Goal: Find specific page/section: Find specific page/section

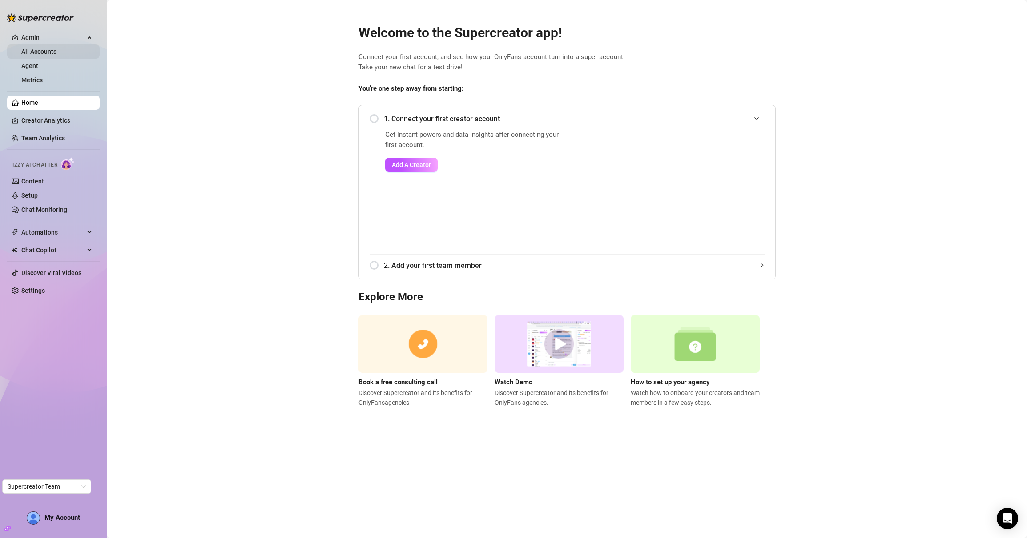
click at [56, 50] on link "All Accounts" at bounding box center [38, 51] width 35 height 7
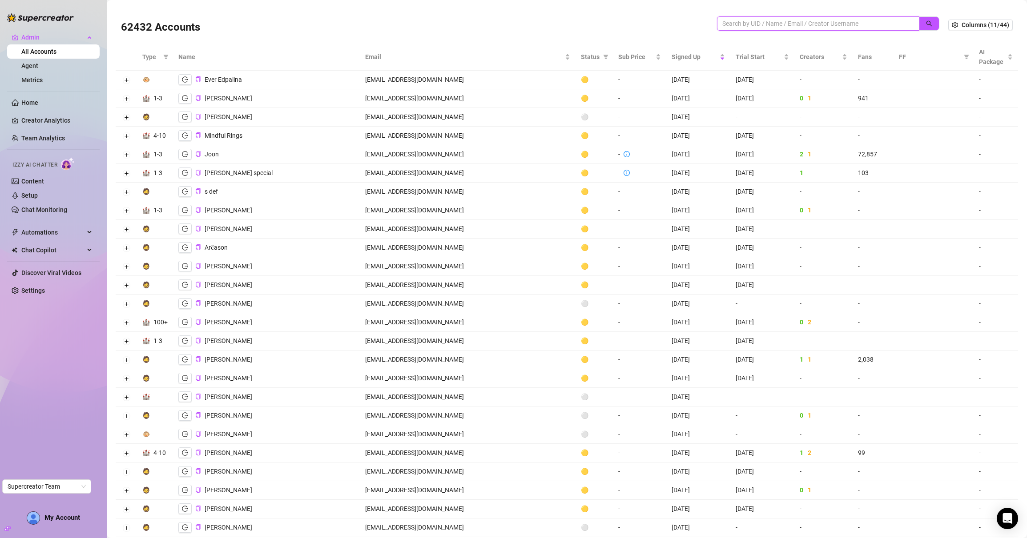
click at [735, 26] on input "search" at bounding box center [814, 24] width 185 height 10
paste input "5pC42ZkRvqYTjnhdkGo2e7NoQ8x1"
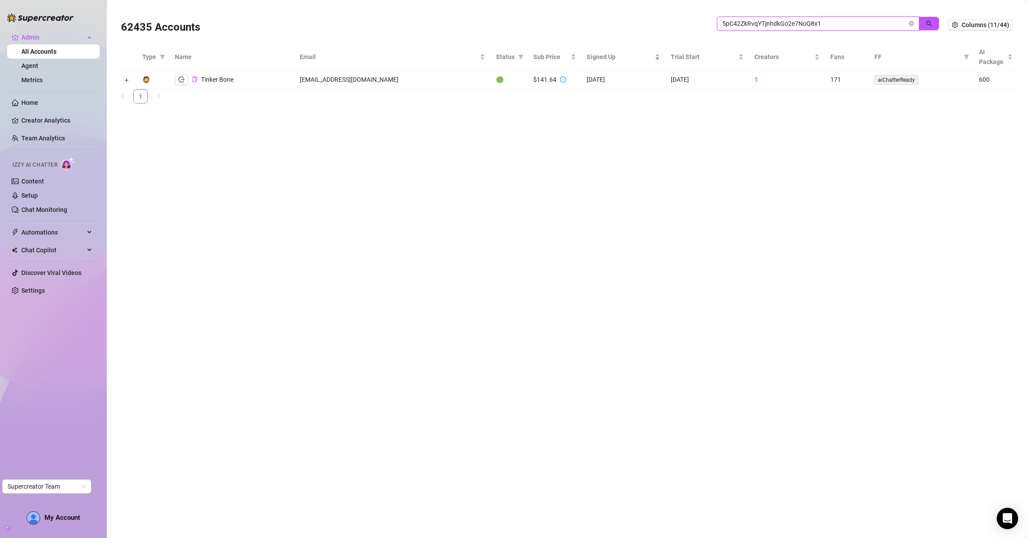
drag, startPoint x: 778, startPoint y: 24, endPoint x: 704, endPoint y: 24, distance: 73.8
click at [704, 24] on div "62435 Accounts 5pC42ZkRvqYTjnhdkGo2e7NoQ8x1" at bounding box center [534, 25] width 827 height 30
paste input "4zxUiW6zTfasxQ7NF9Kw4gQ67PC2"
drag, startPoint x: 841, startPoint y: 24, endPoint x: 708, endPoint y: 22, distance: 133.4
click at [708, 22] on div "62435 Accounts 4zxUiW6zTfasxQ7NF9Kw4gQ67PC2" at bounding box center [534, 25] width 827 height 30
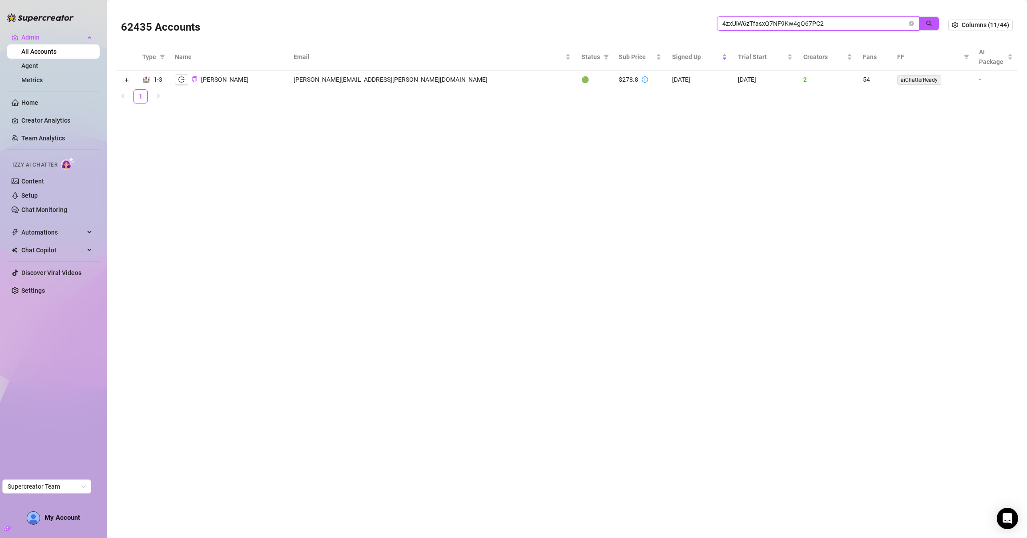
paste input "m51rBwhKuuVCD2CDLIgEQgfhPMv1"
drag, startPoint x: 787, startPoint y: 24, endPoint x: 719, endPoint y: 24, distance: 68.0
click at [719, 24] on span "m51rBwhKuuVCD2CDLIgEQgfhPMv1" at bounding box center [818, 23] width 202 height 14
paste input "FxcQDEvtSkRFQal9JYtFv9fMqx42"
drag, startPoint x: 814, startPoint y: 23, endPoint x: 688, endPoint y: 19, distance: 126.3
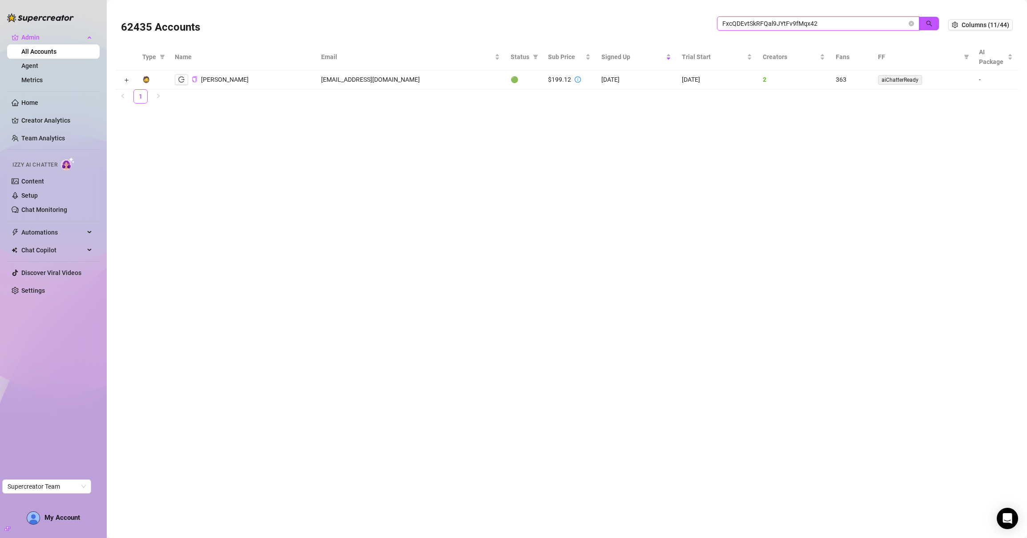
click at [688, 19] on div "62435 Accounts FxcQDEvtSkRFQal9JYtFv9fMqx42" at bounding box center [534, 25] width 827 height 30
paste input "R2uRSZDf64SUYty7CkmVUnGuDn53"
drag, startPoint x: 838, startPoint y: 24, endPoint x: 707, endPoint y: 15, distance: 131.5
click at [707, 16] on div "62435 Accounts R2uRSZDf64SUYty7CkmVUnGuDn53" at bounding box center [534, 25] width 827 height 30
paste input "pckack3xM0VIj2cFBWQMpUO34Dz1"
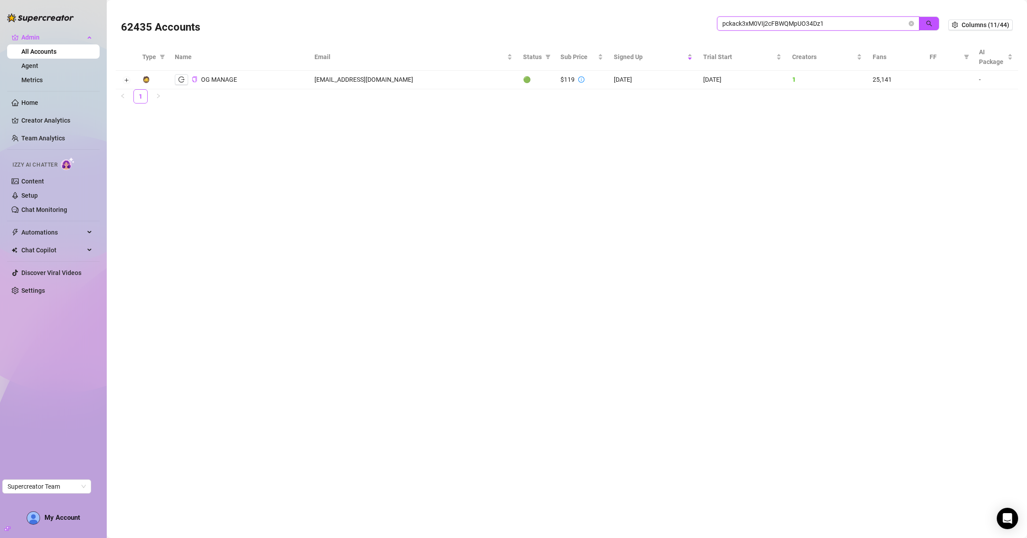
drag, startPoint x: 830, startPoint y: 24, endPoint x: 713, endPoint y: 15, distance: 117.3
click at [713, 15] on div "62435 Accounts pckack3xM0VIj2cFBWQMpUO34Dz1" at bounding box center [534, 25] width 827 height 30
paste input "3rFGcSoYnvOA5zOBaMjCXNKiOxu"
drag, startPoint x: 839, startPoint y: 22, endPoint x: 679, endPoint y: 28, distance: 159.7
click at [679, 28] on div "62435 Accounts 3rFGcSoYnvOA5zOBaMjCXNKiOxu1" at bounding box center [534, 25] width 827 height 30
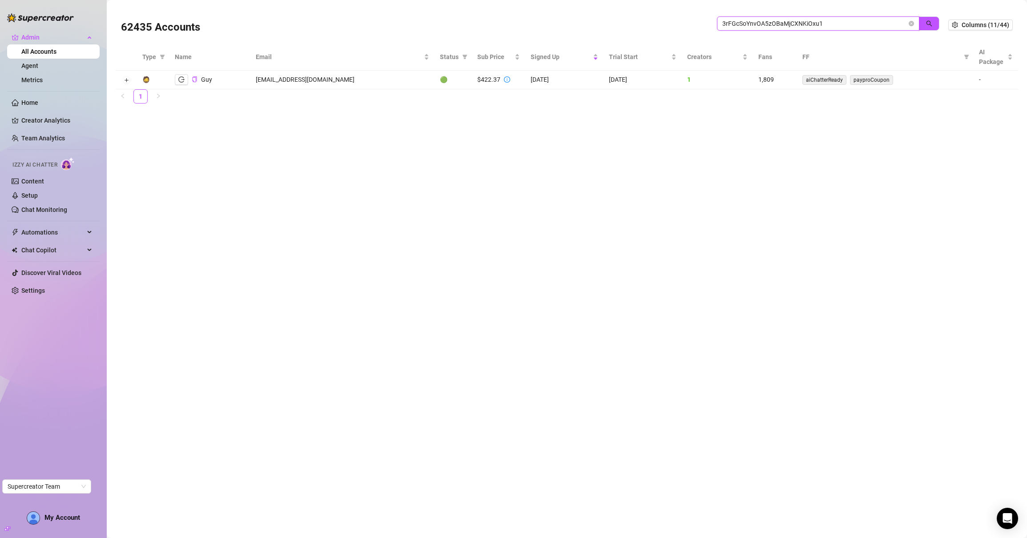
paste input "tqliwIbB0DUaJdSyFx4MhhgS3Bn"
drag, startPoint x: 840, startPoint y: 23, endPoint x: 687, endPoint y: 18, distance: 153.0
click at [687, 18] on div "62435 Accounts tqliwIbB0DUaJdSyFx4MhhgS3Bn1" at bounding box center [534, 25] width 827 height 30
paste input "RjoSy6inE0XC1DrG1yUnbIVSpbB3"
drag, startPoint x: 827, startPoint y: 24, endPoint x: 682, endPoint y: 18, distance: 145.1
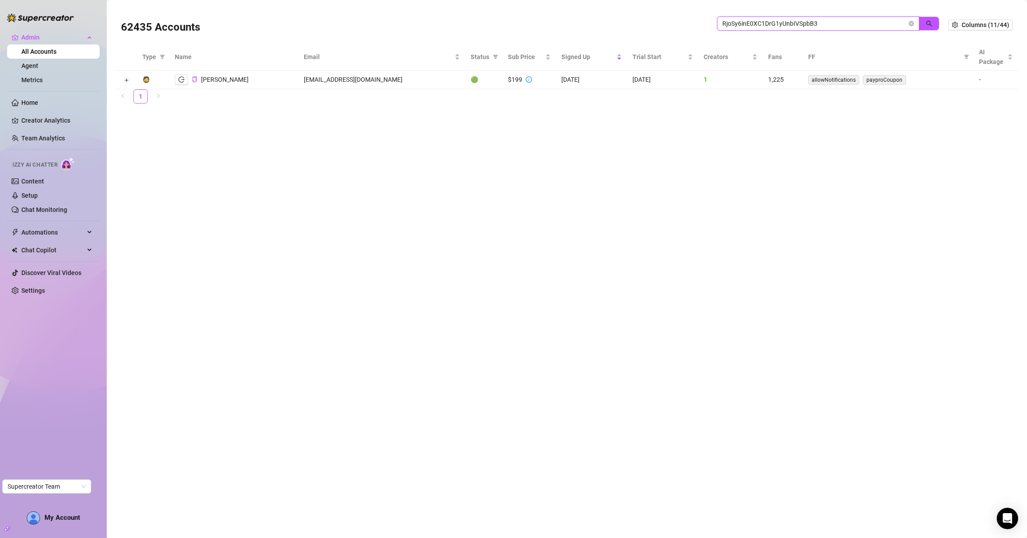
click at [682, 18] on div "62435 Accounts RjoSy6inE0XC1DrG1yUnbIVSpbB3" at bounding box center [534, 25] width 827 height 30
paste input "kRNGw7cgMuQw1qAWPcVC4C1t7OL2"
drag, startPoint x: 840, startPoint y: 22, endPoint x: 722, endPoint y: 21, distance: 118.3
click at [722, 21] on input "kRNGw7cgMuQw1qAWPcVC4C1t7OL2" at bounding box center [814, 24] width 185 height 10
paste input "SzVn8h5VPCTsqRkuOxi3JUAm98m1"
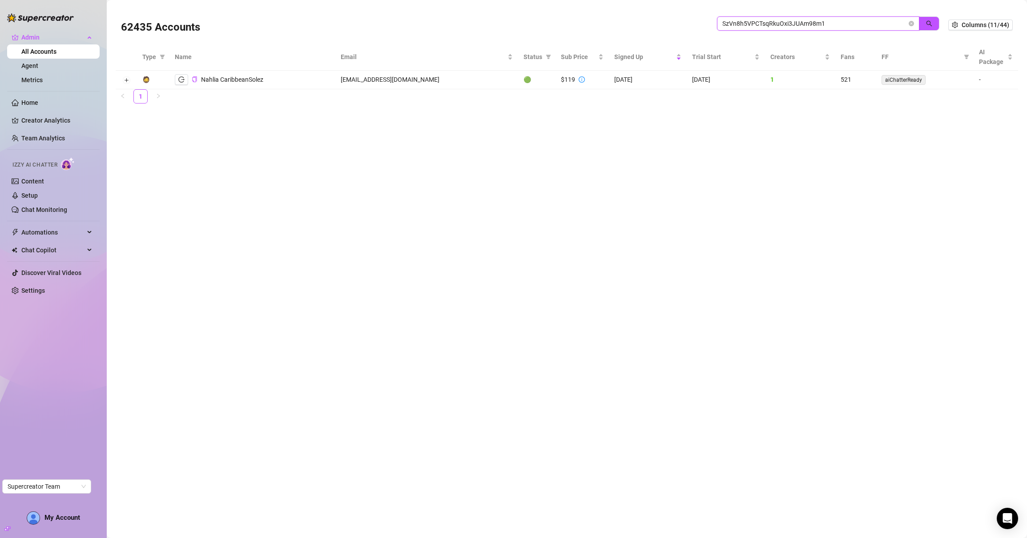
drag, startPoint x: 832, startPoint y: 24, endPoint x: 713, endPoint y: 23, distance: 118.7
click at [713, 23] on div "62435 Accounts SzVn8h5VPCTsqRkuOxi3JUAm98m1" at bounding box center [534, 25] width 827 height 30
paste input "PvhNTW1GkQfQzYPkJlVEDyDtILh2"
drag, startPoint x: 793, startPoint y: 24, endPoint x: 672, endPoint y: 27, distance: 121.0
click at [672, 27] on div "62435 Accounts PvhNTW1GkQfQzYPkJlVEDyDtILh2" at bounding box center [534, 25] width 827 height 30
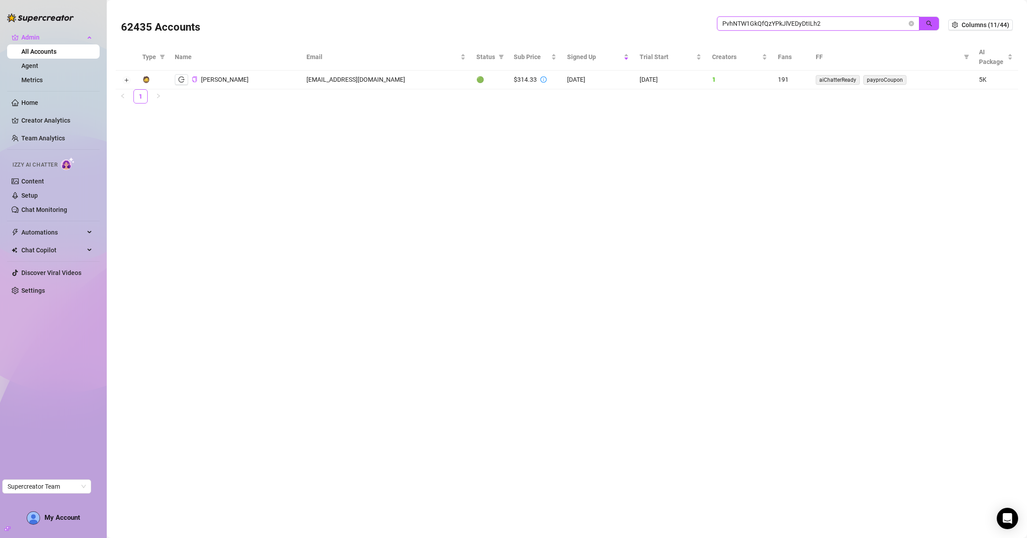
paste input "QTDJKczUtoOT3BDV9lFjF8KCzRG"
drag, startPoint x: 833, startPoint y: 24, endPoint x: 707, endPoint y: 23, distance: 125.4
click at [707, 23] on div "62435 Accounts QTDJKczUtoOT3BDV9lFjF8KCzRG2" at bounding box center [534, 25] width 827 height 30
paste input "0qoIA1bsTlN07ujwZQKFpD7bNY8"
drag, startPoint x: 834, startPoint y: 24, endPoint x: 706, endPoint y: 24, distance: 128.0
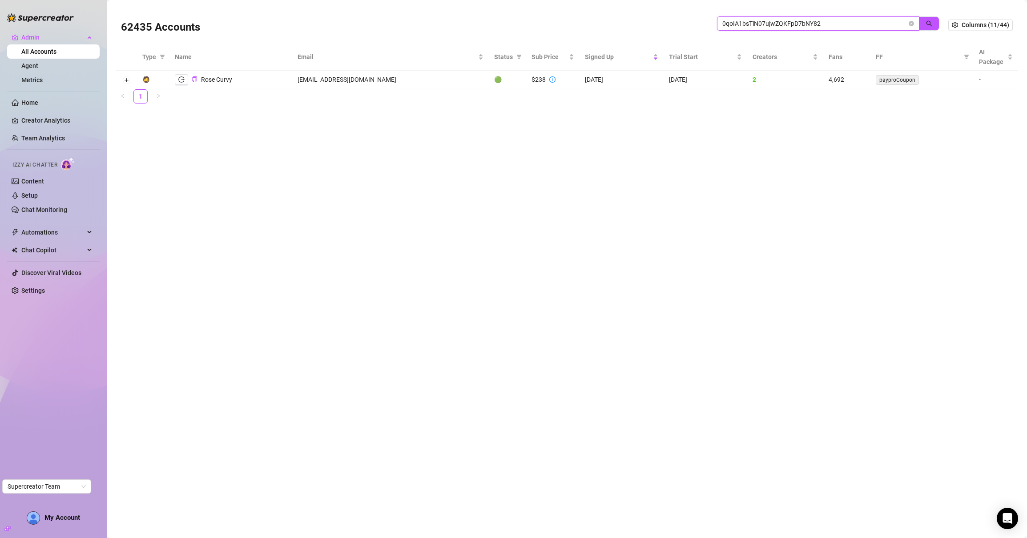
click at [706, 24] on div "62435 Accounts 0qoIA1bsTlN07ujwZQKFpD7bNY82" at bounding box center [534, 25] width 827 height 30
paste input "m51rBwhKuuVCD2CDLIgEQgfhPMv1"
drag, startPoint x: 838, startPoint y: 26, endPoint x: 692, endPoint y: 25, distance: 145.4
click at [692, 25] on div "62435 Accounts m51rBwhKuuVCD2CDLIgEQgfhPMv1" at bounding box center [534, 25] width 827 height 30
paste input "4zxUiW6zTfasxQ7NF9Kw4gQ67PC2"
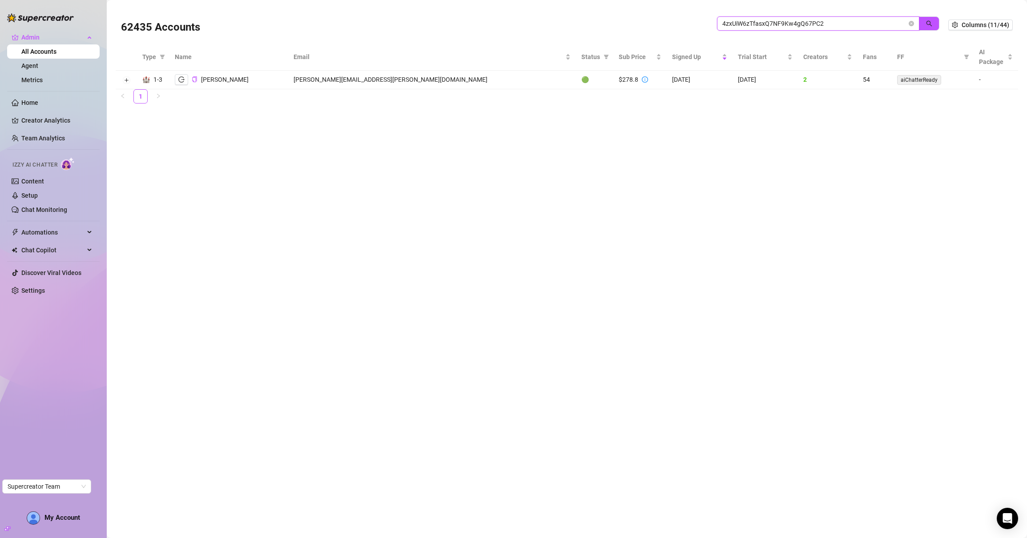
drag, startPoint x: 834, startPoint y: 22, endPoint x: 637, endPoint y: 23, distance: 197.4
click at [637, 23] on div "62435 Accounts 4zxUiW6zTfasxQ7NF9Kw4gQ67PC2" at bounding box center [534, 25] width 827 height 30
drag, startPoint x: 829, startPoint y: 20, endPoint x: 687, endPoint y: 23, distance: 141.9
click at [687, 23] on div "62435 Accounts 4zxUiW6zTfasxQ7NF9Kw4gQ67PC2" at bounding box center [534, 25] width 827 height 30
paste input "82648f6e50ed9526d2154afacd6fb28c"
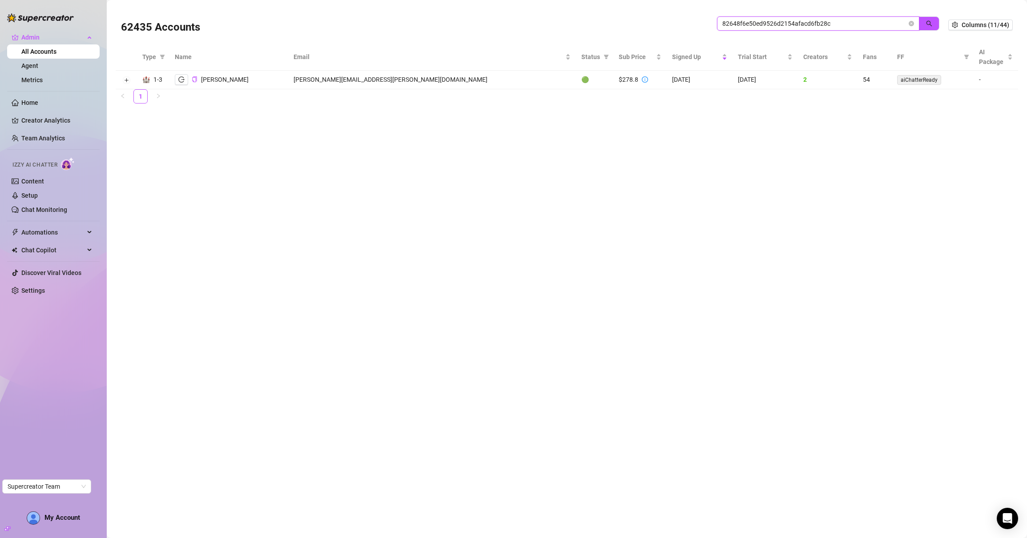
type input "82648f6e50ed9526d2154afacd6fb28c"
drag, startPoint x: 811, startPoint y: 26, endPoint x: 669, endPoint y: 29, distance: 142.3
click at [669, 29] on div "62435 Accounts 82648f6e50ed9526d2154afacd6fb28c" at bounding box center [534, 25] width 827 height 30
drag, startPoint x: 841, startPoint y: 23, endPoint x: 706, endPoint y: 10, distance: 135.8
click at [706, 10] on div "62435 Accounts 82648f6e50ed9526d2154afacd6fb28c" at bounding box center [534, 25] width 827 height 30
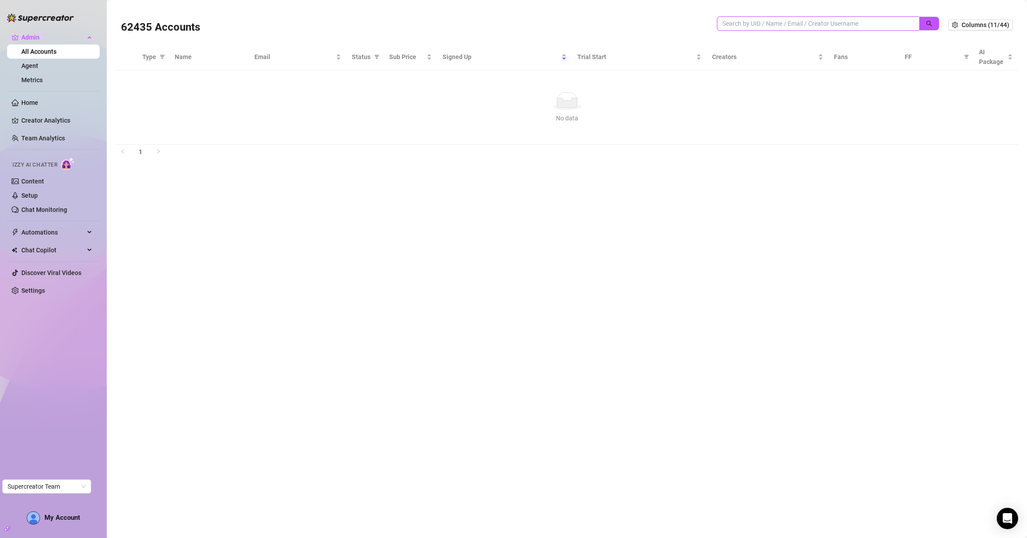
paste input "4zxUiW6zTfasxQ7NF9Kw4gQ67PC2"
type input "4zxUiW6zTfasxQ7NF9Kw4gQ67PC2"
